Goal: Communication & Community: Answer question/provide support

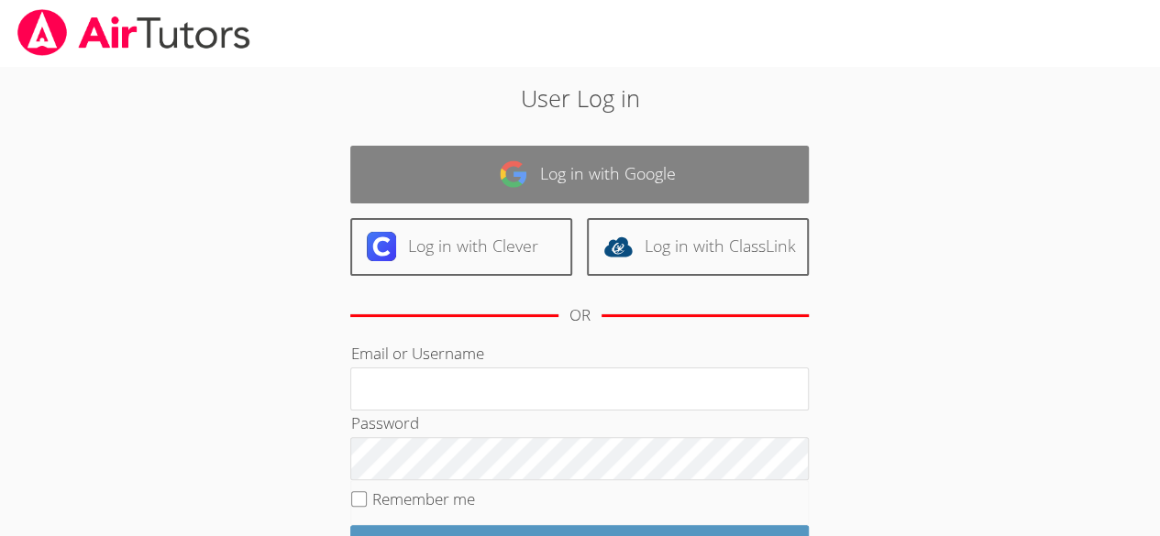
click at [688, 177] on link "Log in with Google" at bounding box center [579, 175] width 458 height 58
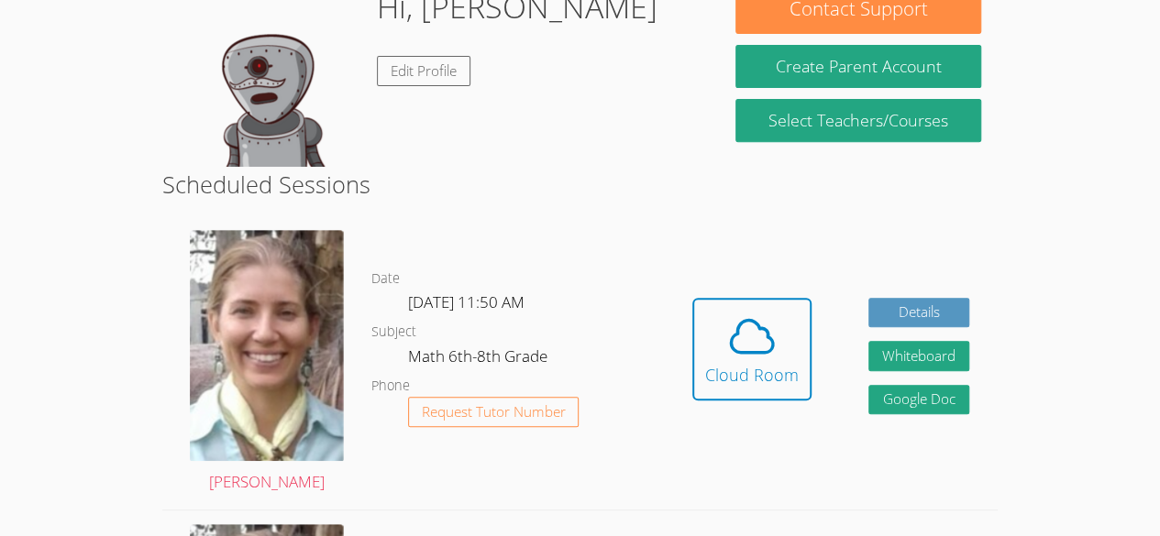
scroll to position [314, 0]
click at [757, 365] on div "Cloud Room" at bounding box center [752, 375] width 94 height 26
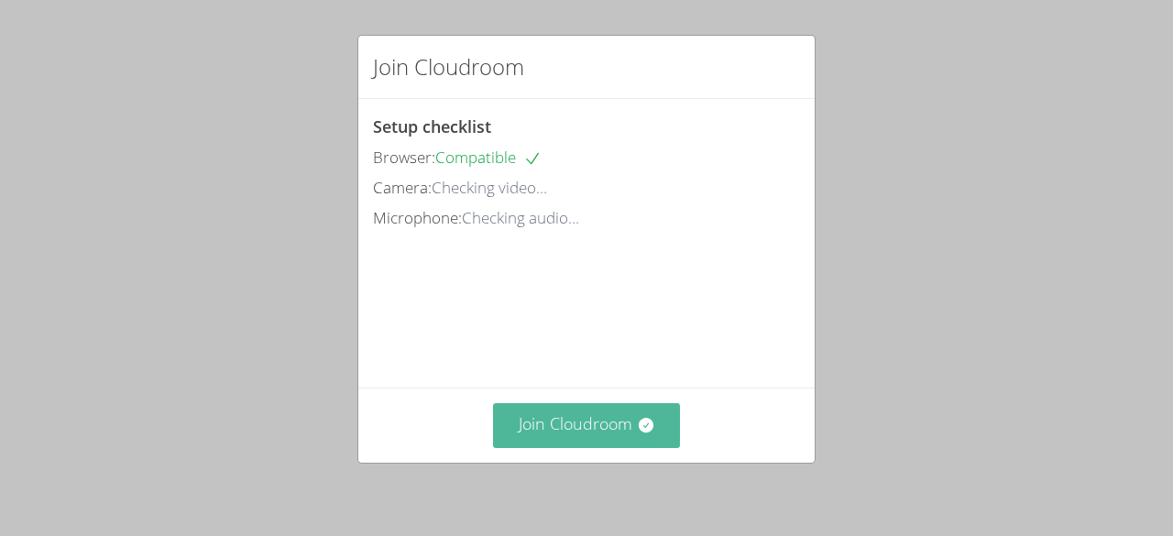
click at [601, 424] on button "Join Cloudroom" at bounding box center [587, 425] width 188 height 45
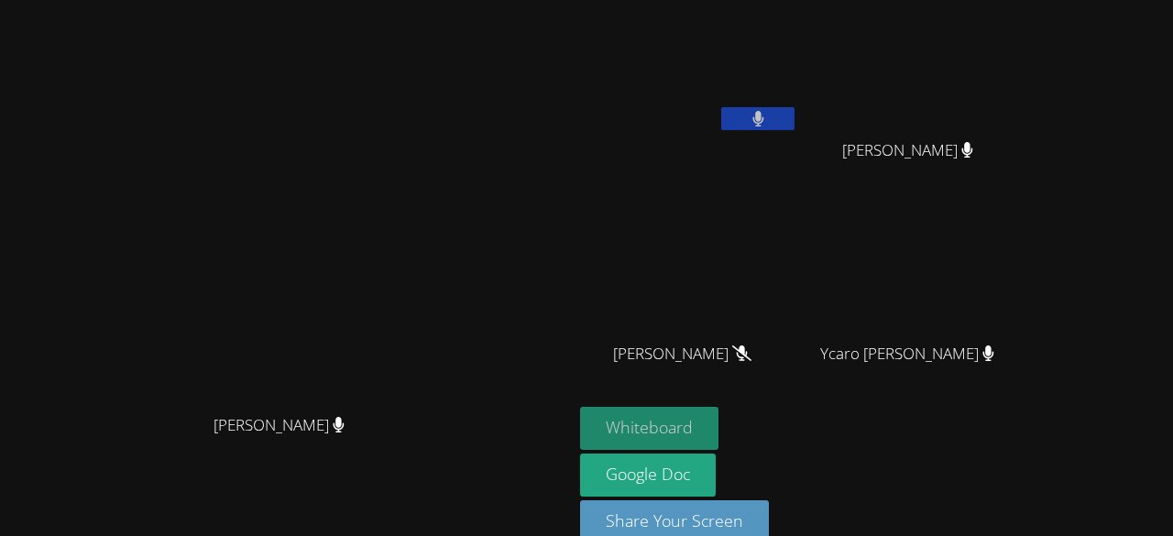
click at [719, 423] on button "Whiteboard" at bounding box center [649, 428] width 138 height 43
click at [1024, 445] on div "Whiteboard Google Doc Share Your Screen" at bounding box center [802, 482] width 444 height 151
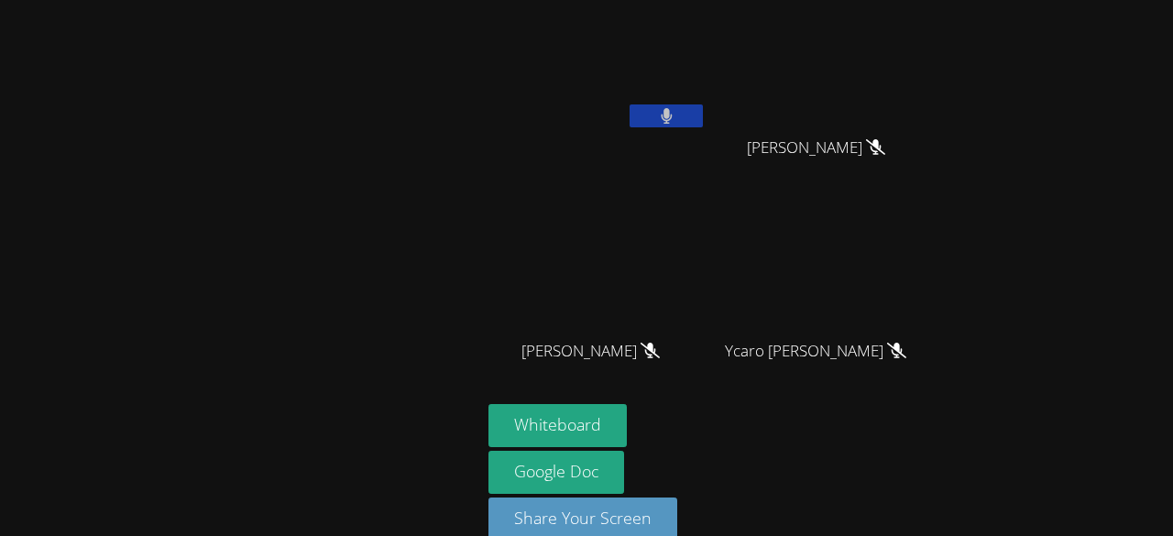
scroll to position [30, 0]
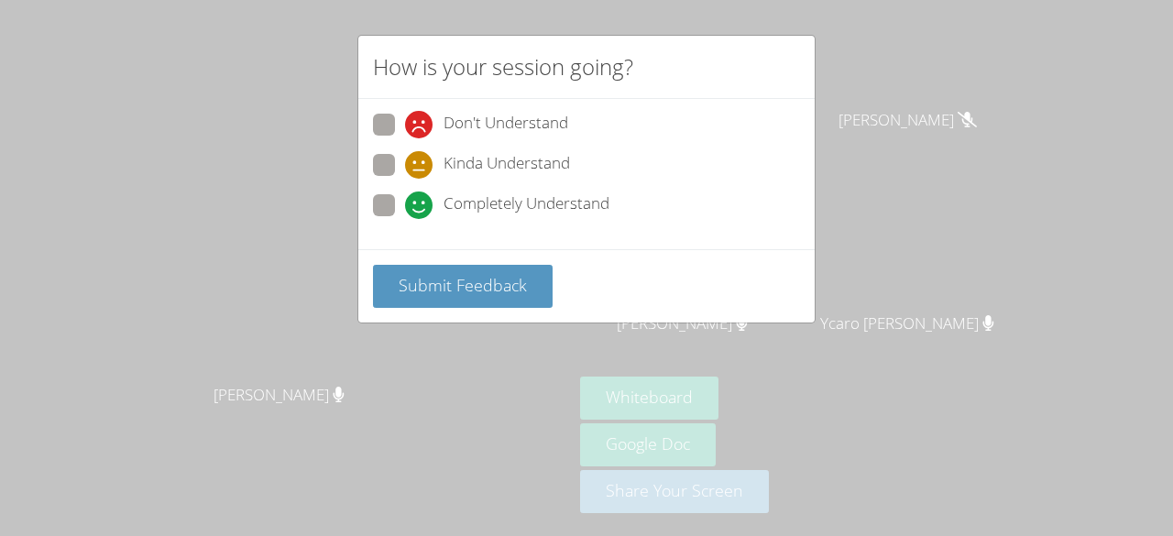
click at [405, 219] on span at bounding box center [405, 219] width 0 height 0
click at [405, 210] on input "Completely Understand" at bounding box center [413, 202] width 16 height 16
radio input "true"
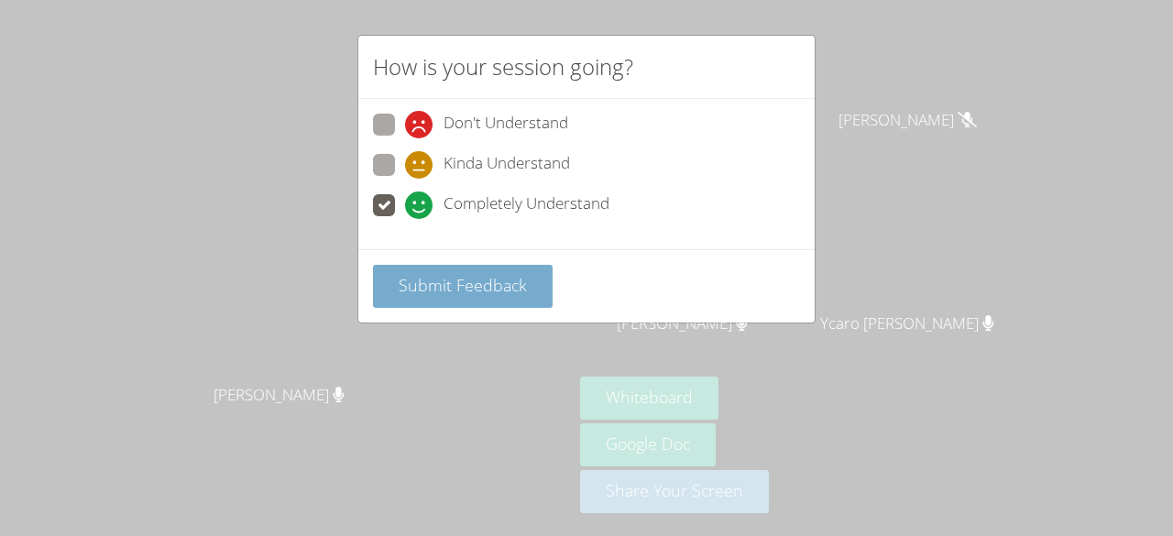
click at [471, 299] on button "Submit Feedback" at bounding box center [463, 286] width 180 height 43
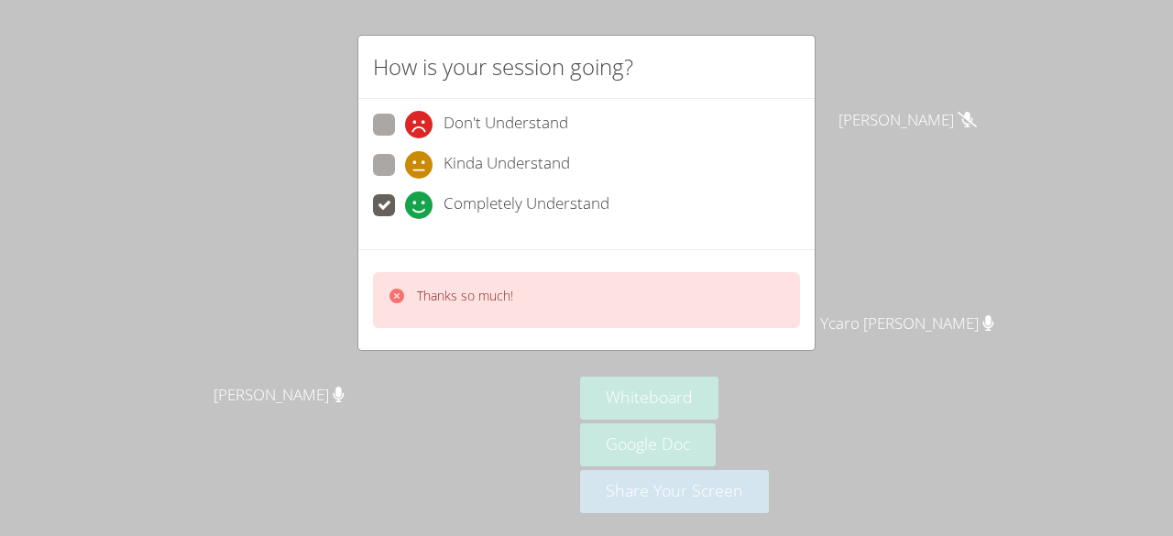
click at [454, 334] on div "Thanks so much!" at bounding box center [586, 299] width 457 height 101
click at [417, 310] on div "Thanks so much!" at bounding box center [586, 300] width 427 height 56
click at [413, 297] on div "Thanks so much!" at bounding box center [451, 300] width 126 height 27
click at [398, 323] on div "Thanks so much!" at bounding box center [586, 300] width 427 height 56
click at [398, 328] on div "Thanks so much!" at bounding box center [586, 299] width 457 height 101
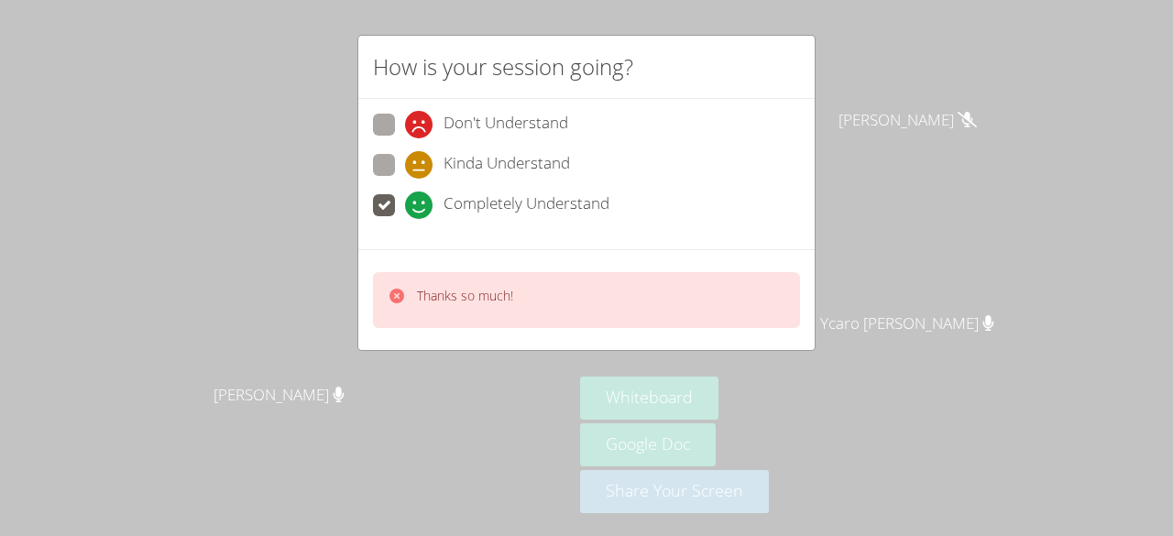
click at [415, 309] on div "Thanks so much!" at bounding box center [451, 300] width 126 height 27
click at [407, 323] on div "Thanks so much!" at bounding box center [586, 300] width 427 height 56
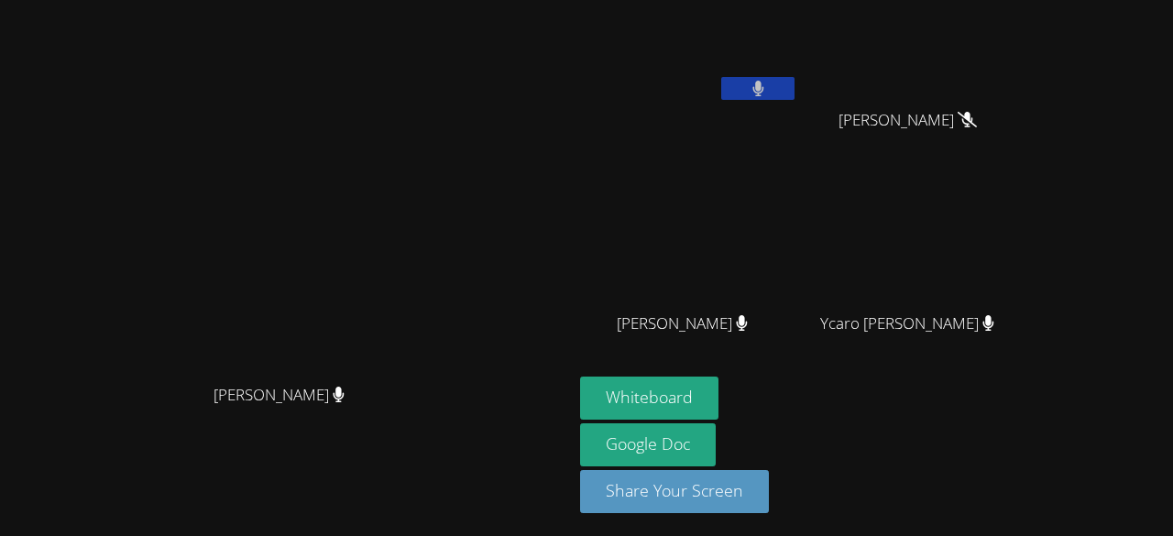
click at [424, 308] on video at bounding box center [286, 218] width 275 height 314
click at [1021, 475] on div "Whiteboard Google Doc Share Your Screen" at bounding box center [802, 452] width 444 height 151
click at [768, 88] on icon at bounding box center [758, 89] width 19 height 16
